Goal: Information Seeking & Learning: Understand process/instructions

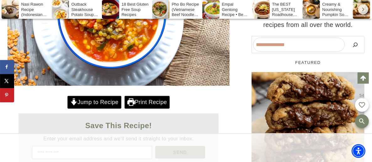
scroll to position [279, 0]
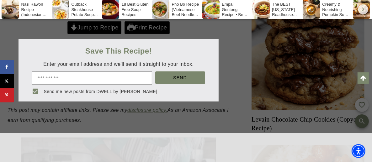
click at [104, 28] on div at bounding box center [186, 81] width 372 height 162
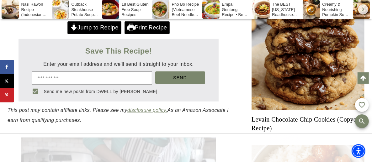
scroll to position [0, 0]
click at [100, 27] on link "Jump to Recipe" at bounding box center [94, 27] width 54 height 13
